Goal: Information Seeking & Learning: Compare options

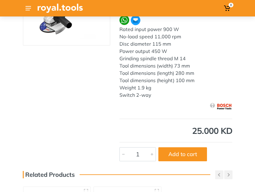
scroll to position [61, 0]
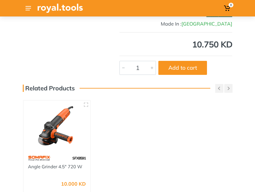
scroll to position [152, 0]
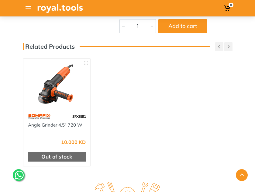
click at [51, 89] on img at bounding box center [57, 84] width 58 height 43
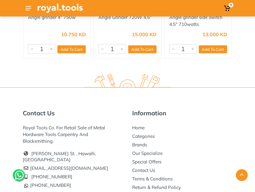
scroll to position [360, 0]
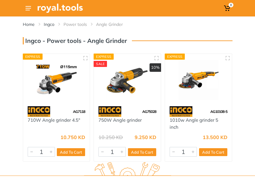
click at [54, 87] on img at bounding box center [57, 79] width 58 height 43
